Goal: Information Seeking & Learning: Learn about a topic

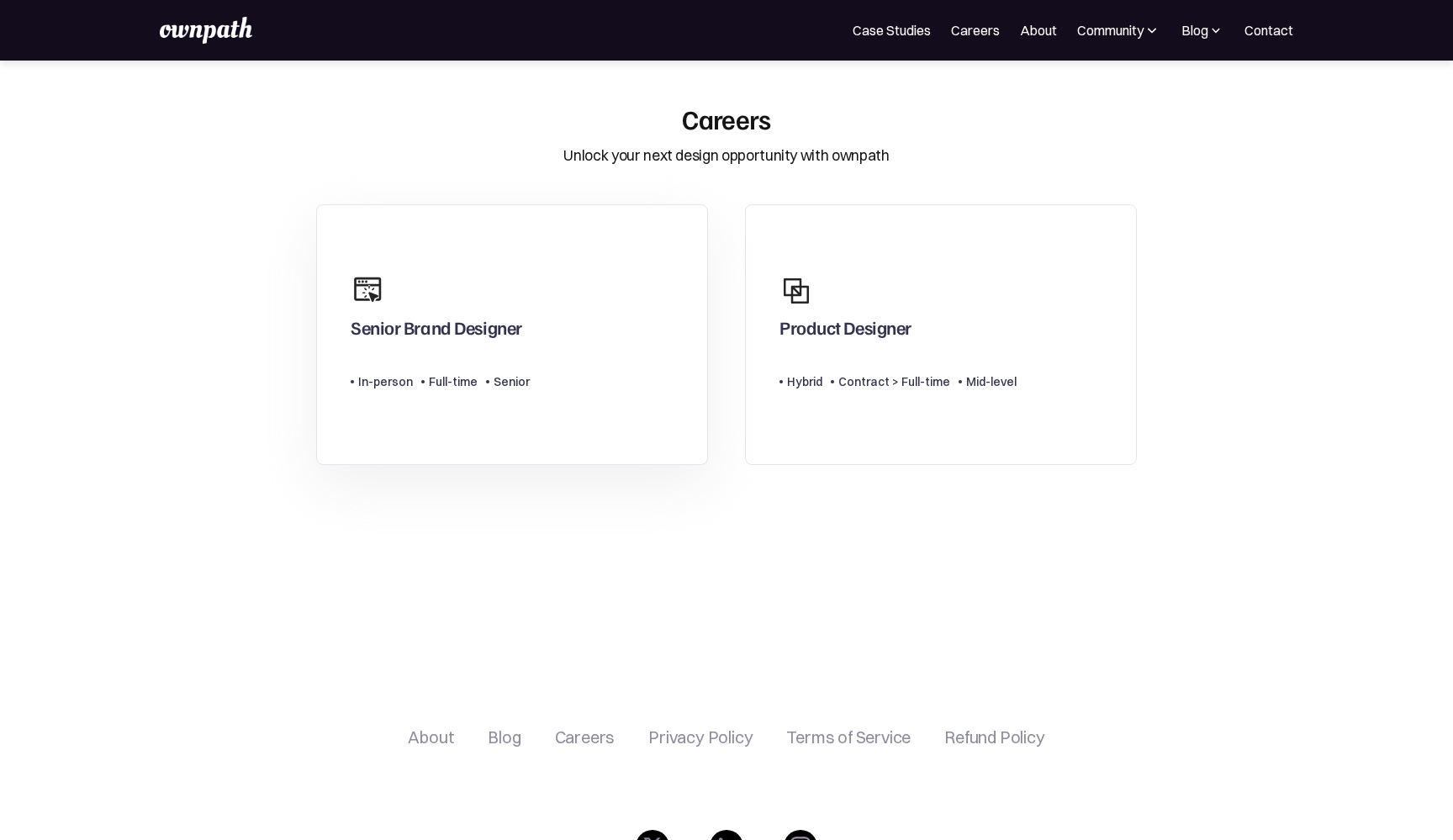
click at [628, 330] on link "Senior Brand Designer Type Level In-person Full-time Senior" at bounding box center [512, 334] width 392 height 261
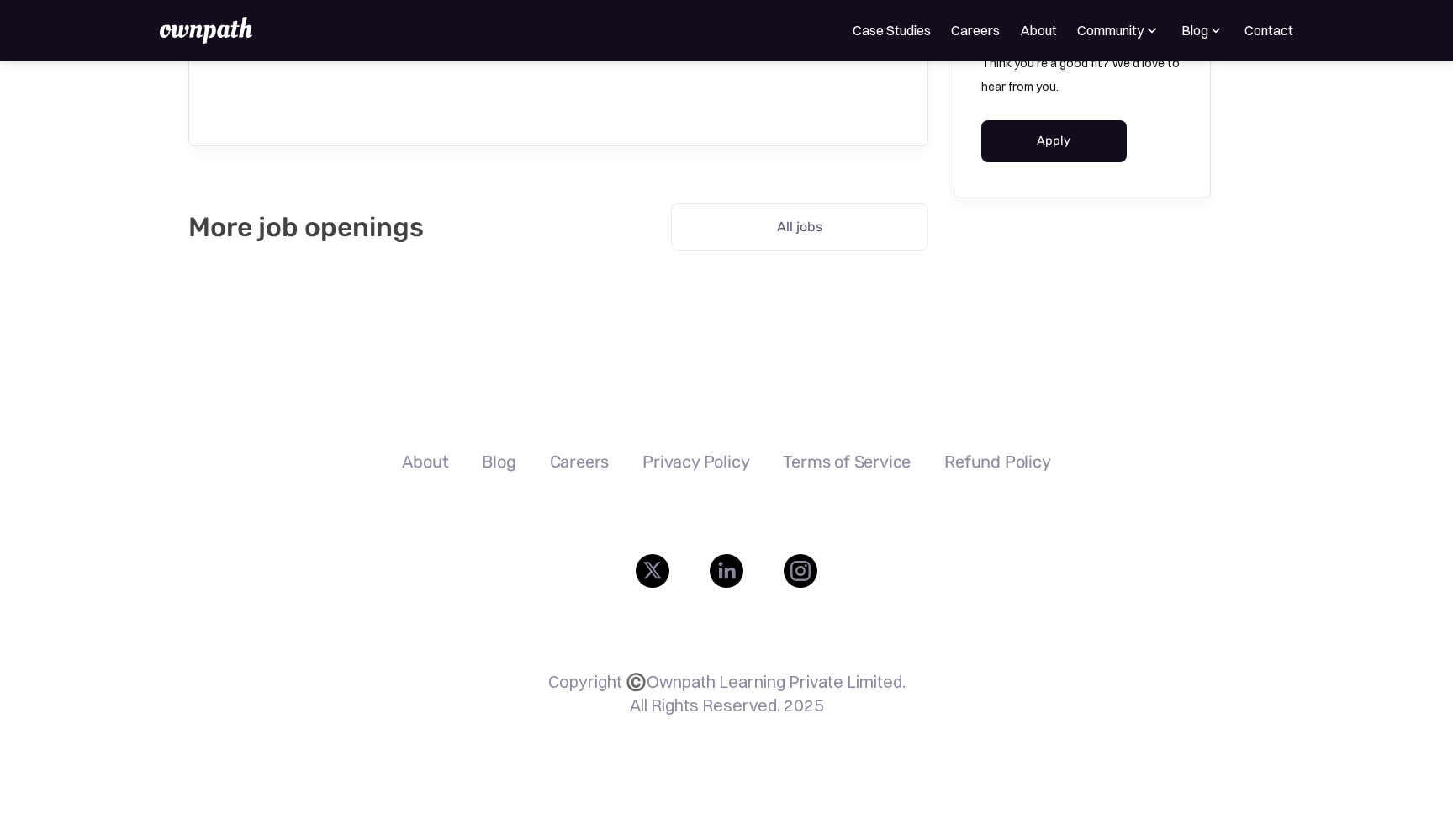
scroll to position [3573, 0]
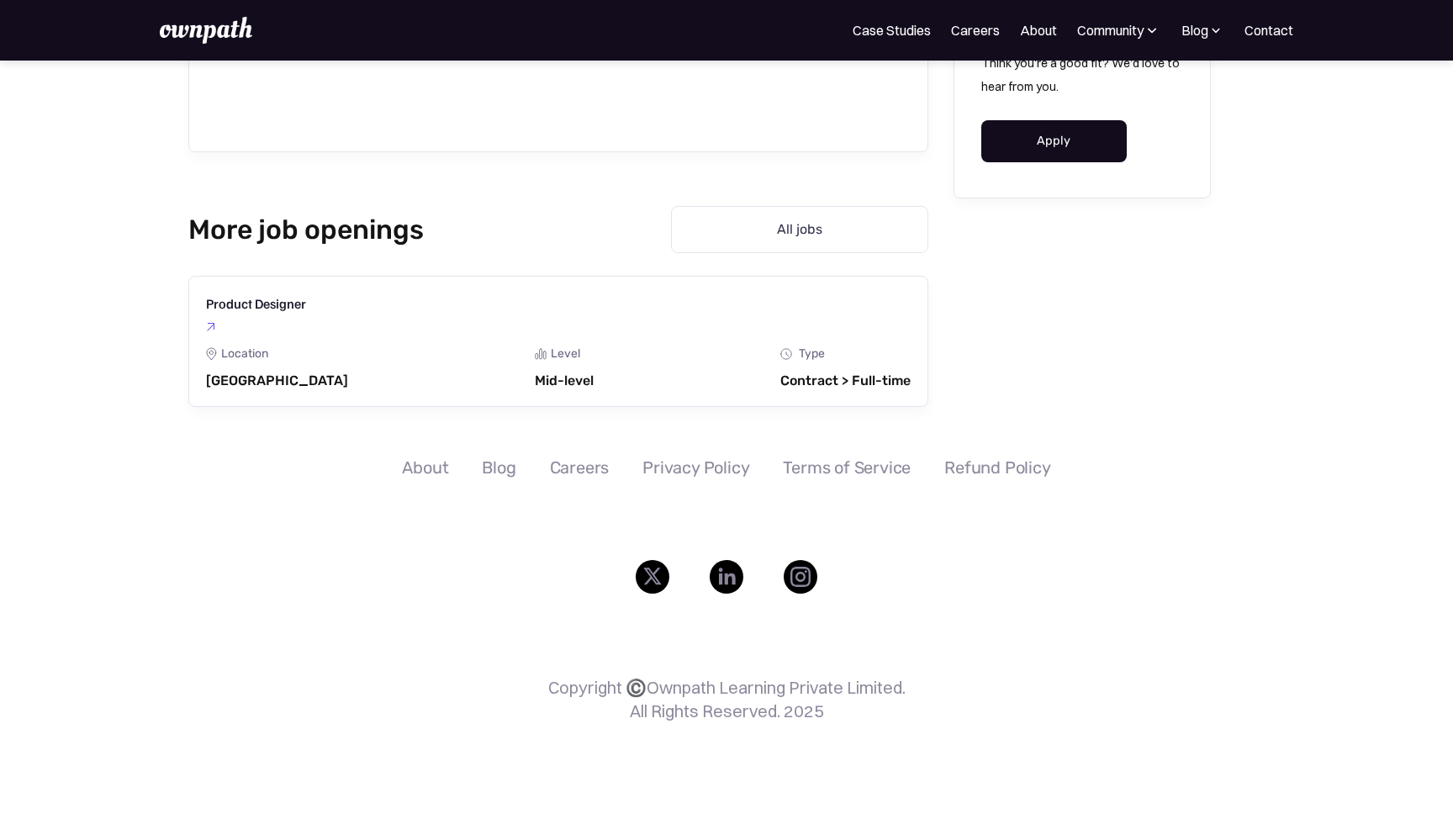
click at [967, 49] on div "For Companies Case Studies Careers About Community Events Resources Design Resi…" at bounding box center [726, 30] width 1453 height 60
click at [1123, 26] on div "Community" at bounding box center [1110, 30] width 67 height 20
click at [1059, 104] on link "Events" at bounding box center [1081, 92] width 90 height 30
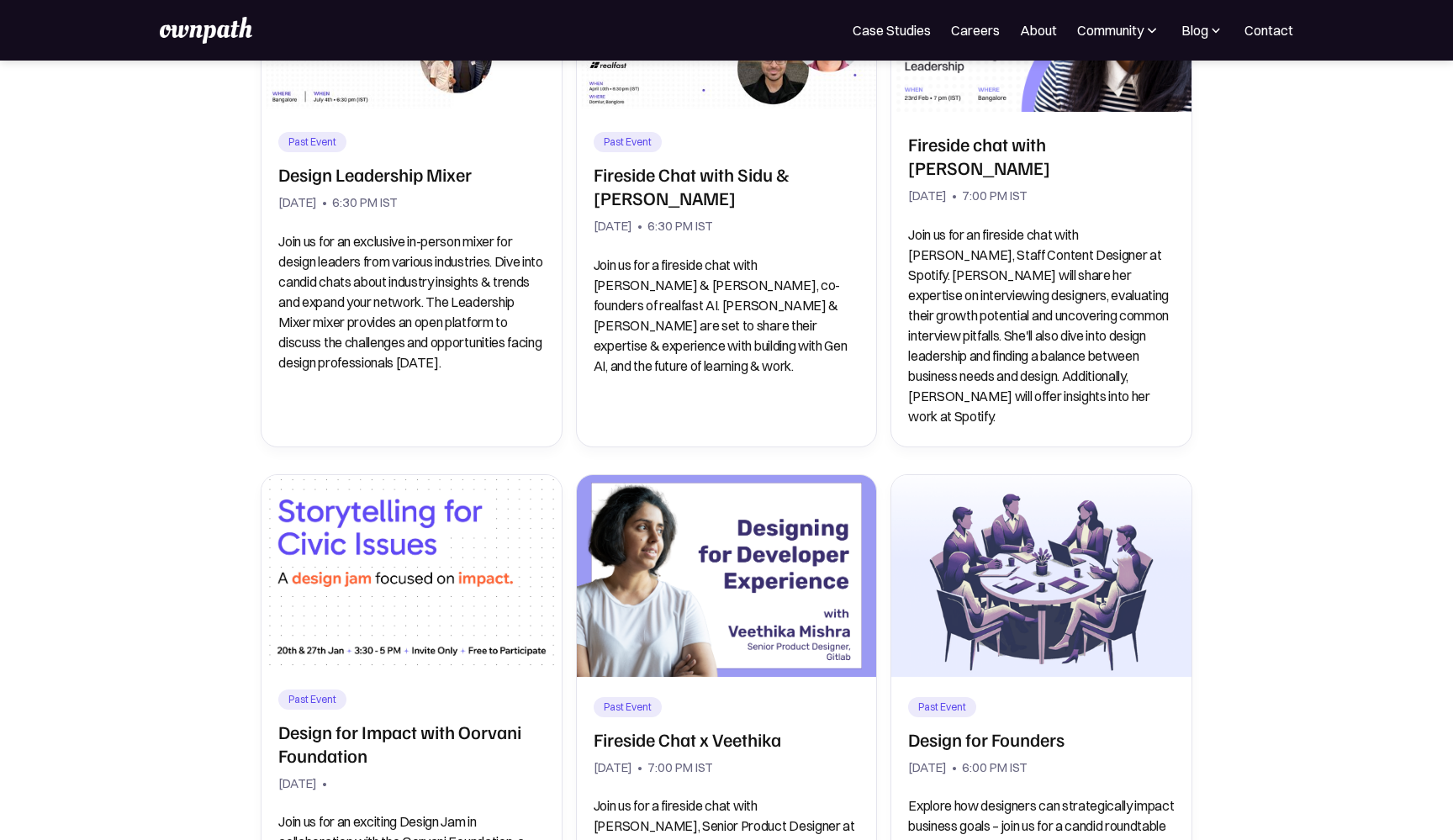
scroll to position [986, 0]
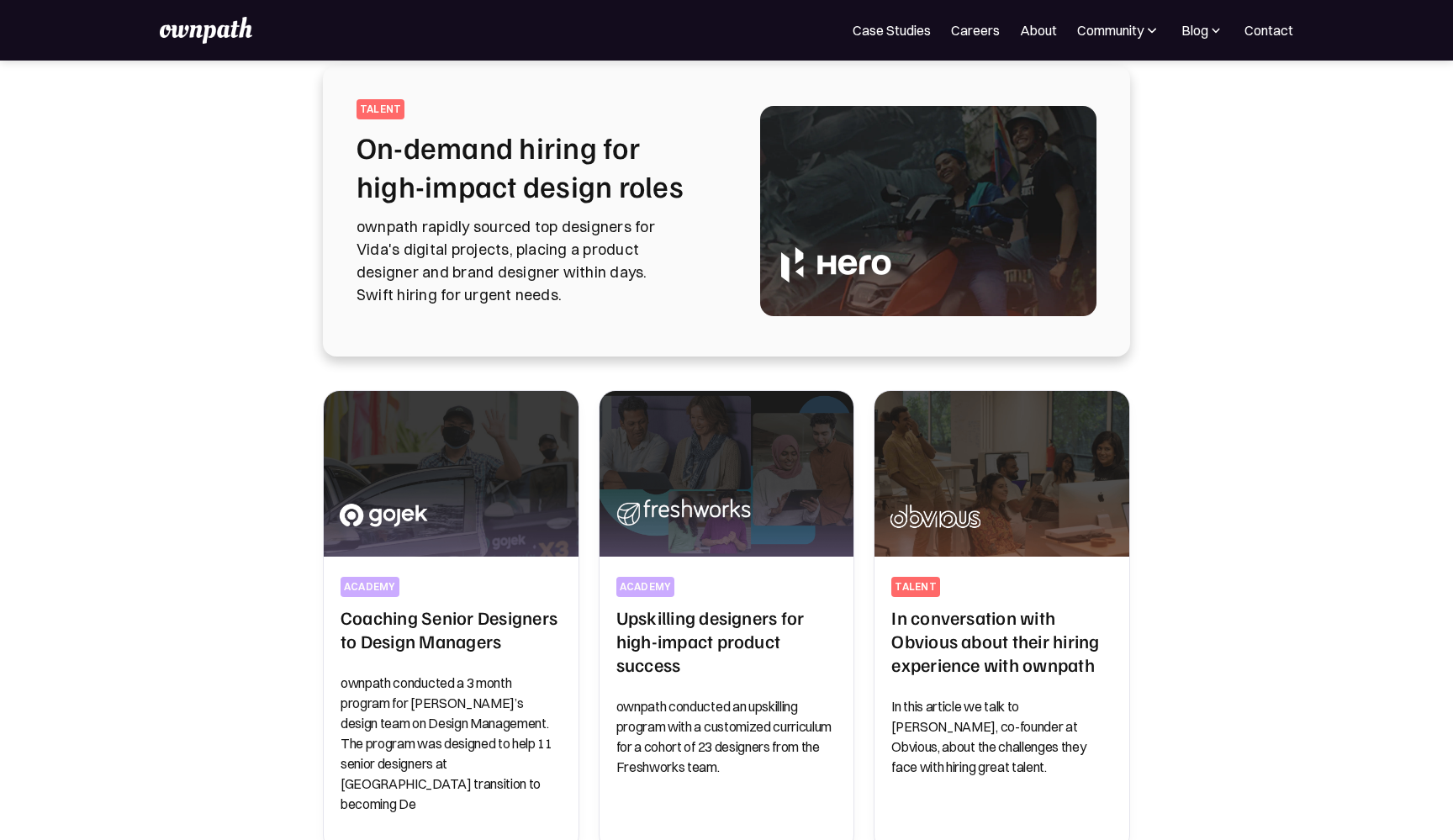
scroll to position [84, 0]
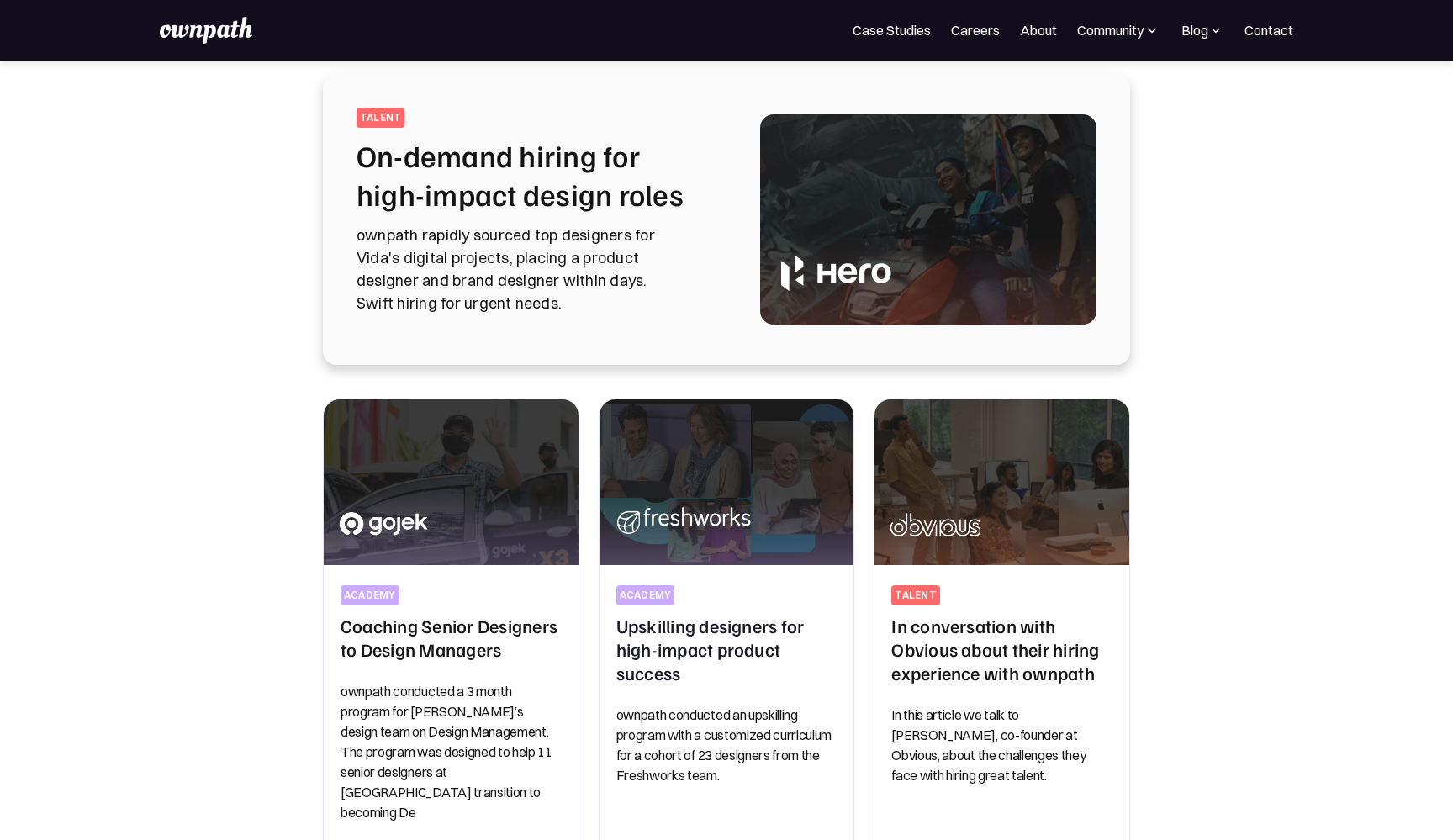
click at [699, 322] on div "talent On-demand hiring for high-impact design roles ownpath rapidly sourced to…" at bounding box center [538, 219] width 364 height 224
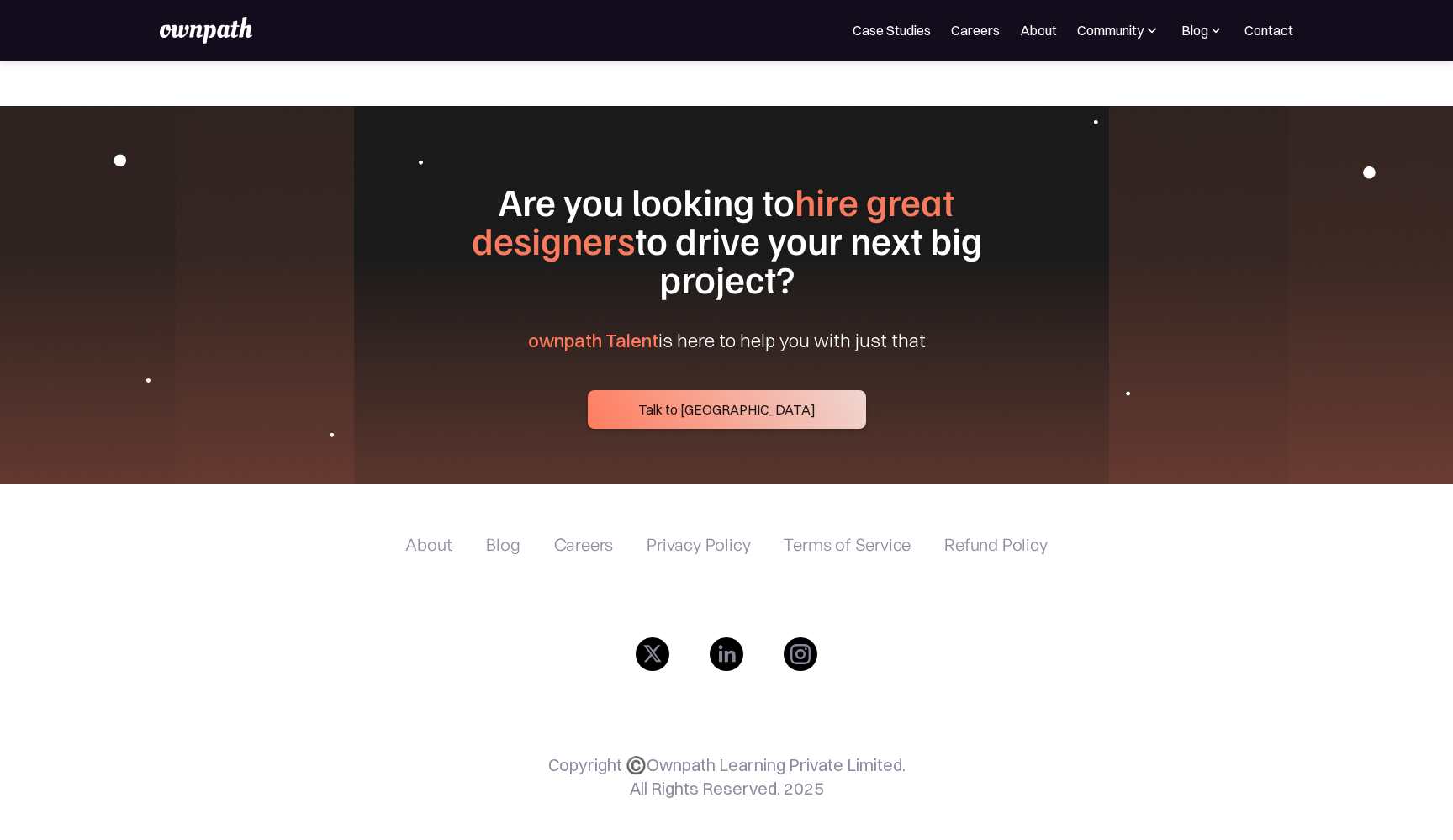
scroll to position [6632, 0]
